Goal: Transaction & Acquisition: Purchase product/service

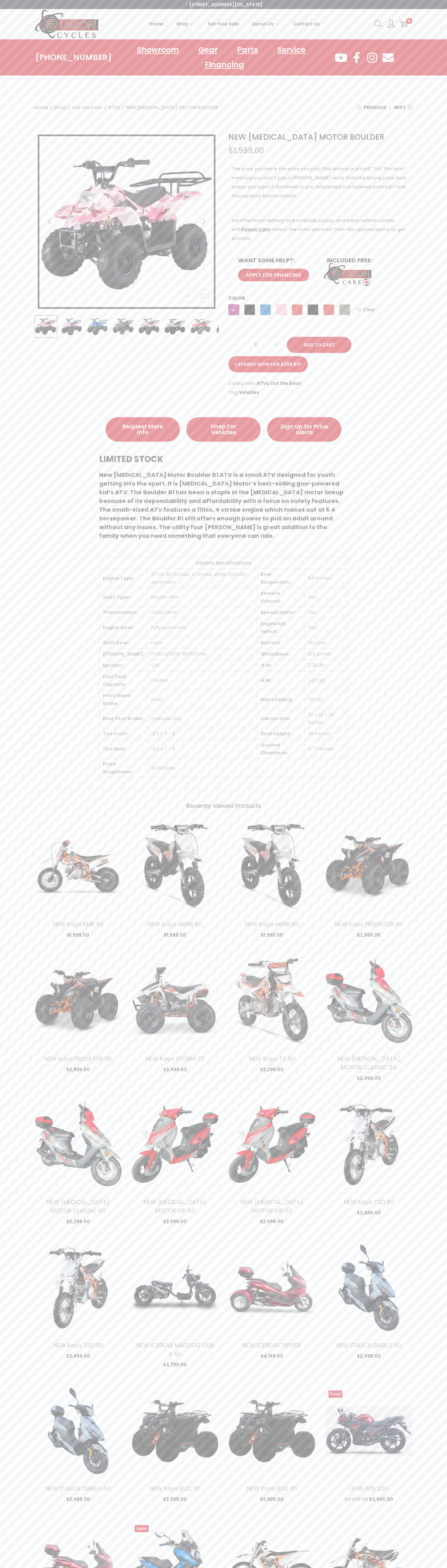
click at [306, 24] on span "Contact Us" at bounding box center [306, 24] width 27 height 16
click at [319, 345] on button "Add to Cart" at bounding box center [319, 345] width 64 height 16
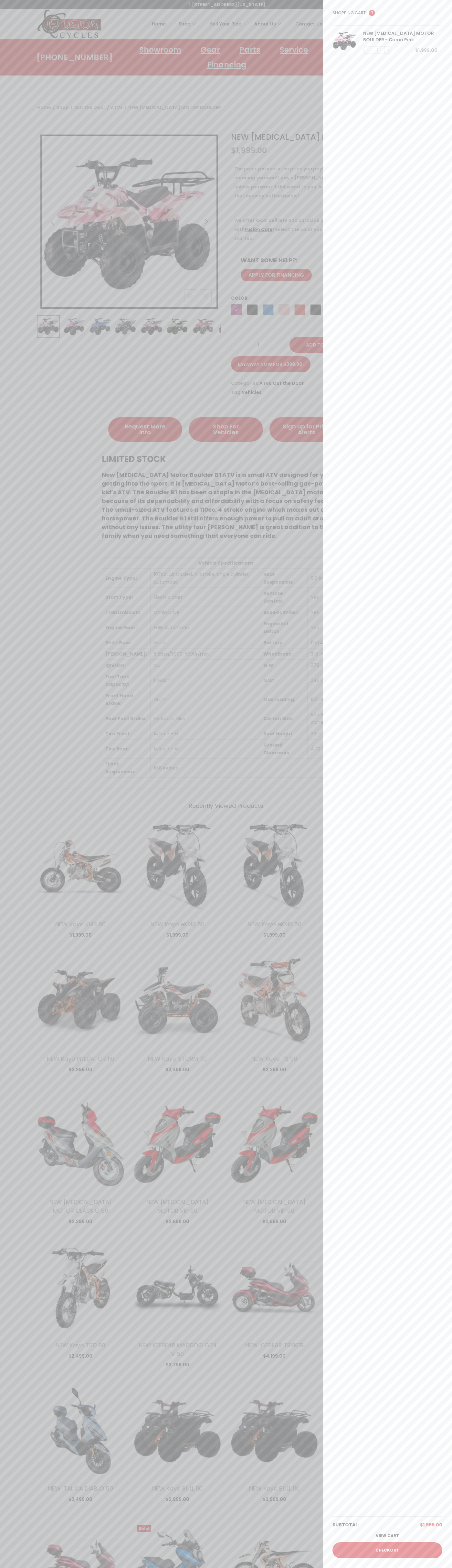
click at [387, 1550] on link "Checkout" at bounding box center [387, 1550] width 110 height 16
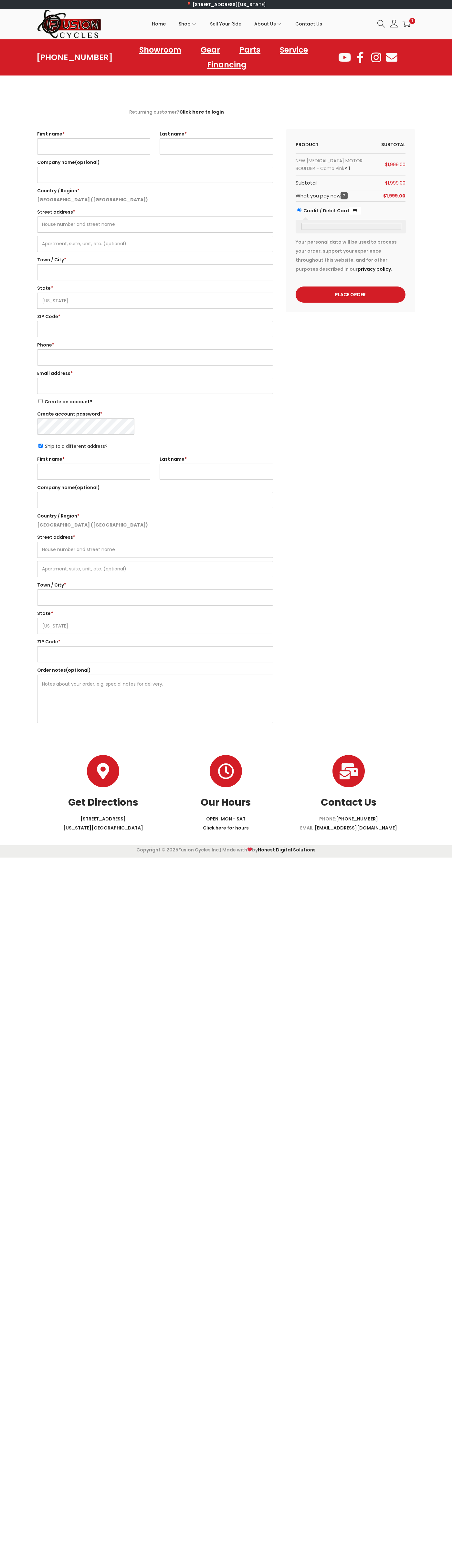
select select "VA"
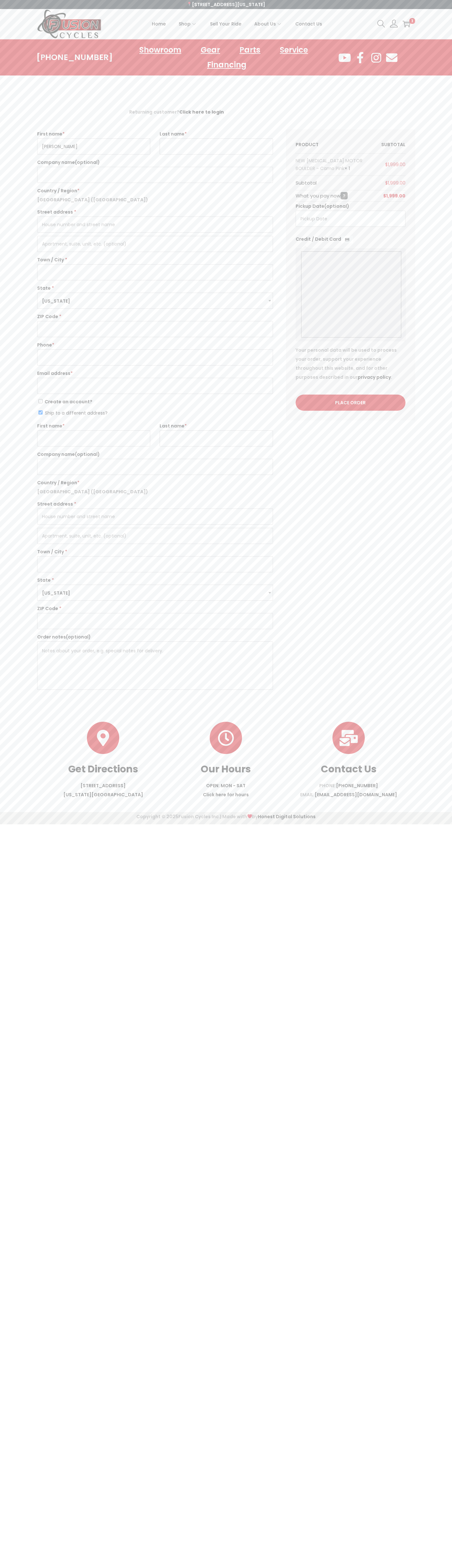
type input "John"
type input "Smith"
type input "John Smith"
type input "2590 Pearl Street"
type input "First floor"
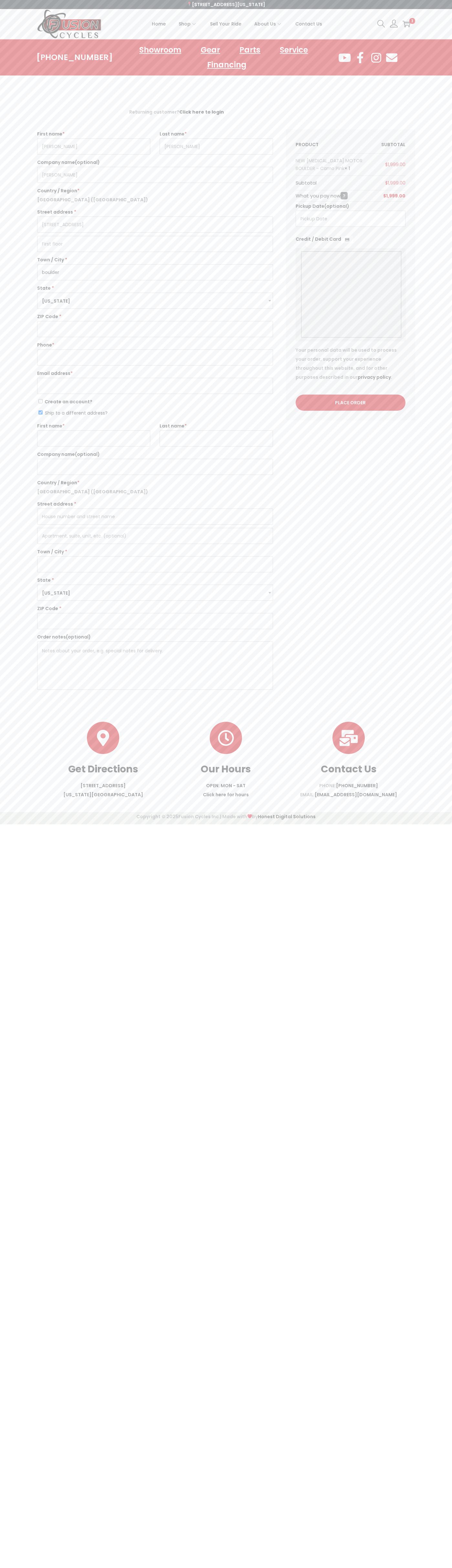
type input "boulder"
click at [155, 301] on span "Virginia" at bounding box center [155, 301] width 235 height 16
select select "CO"
type input "johnsmith002@storebotmail.joonix.net"
click at [40, 413] on input "Ship to a different address?" at bounding box center [40, 412] width 4 height 4
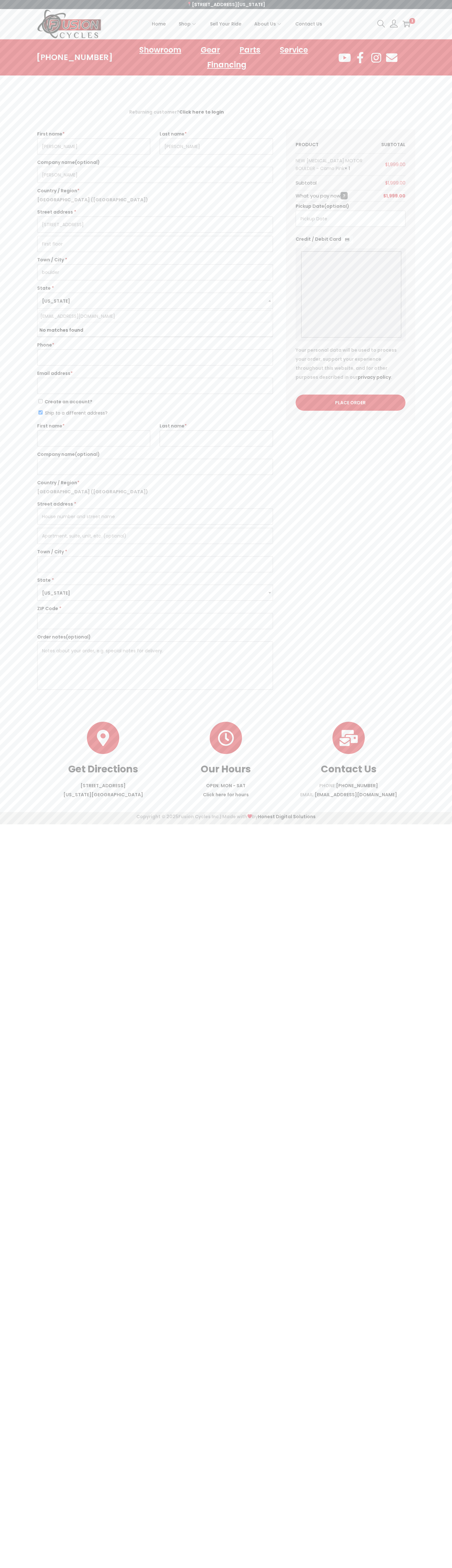
checkbox input "false"
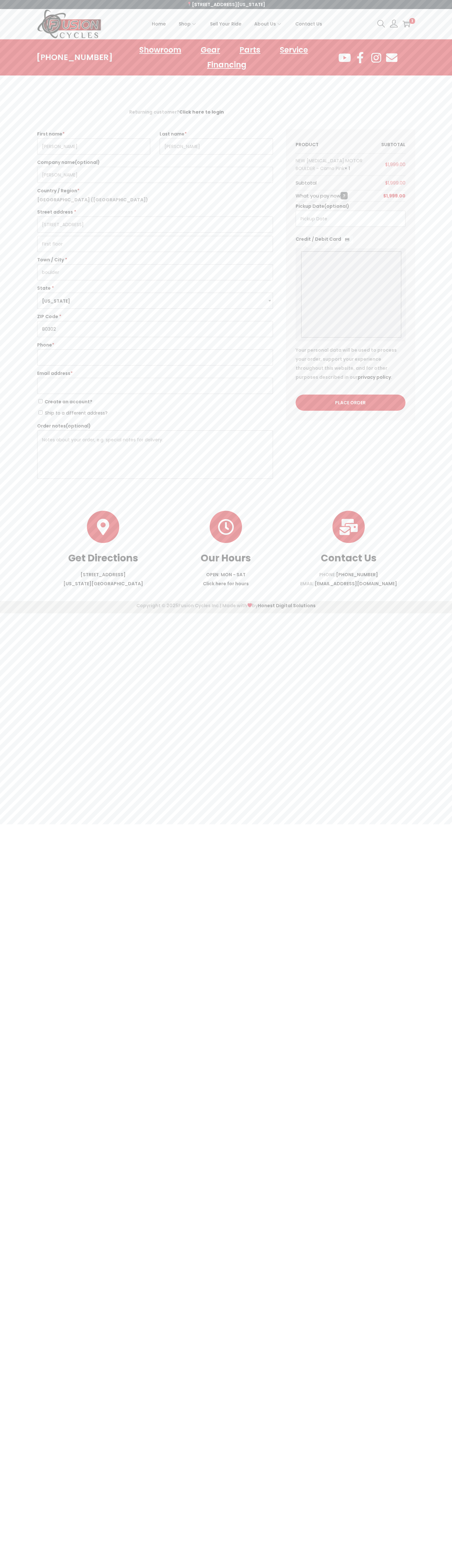
type input "80302"
type input "6502530000"
type input "johnsmith002@storebotmail.joonix.net"
